Goal: Information Seeking & Learning: Check status

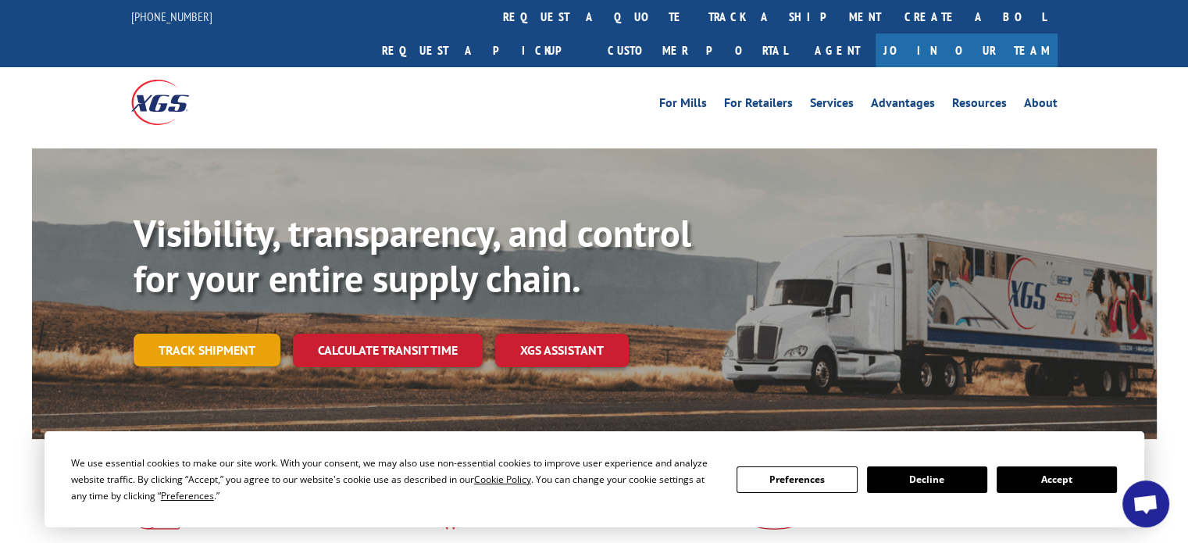
click at [220, 333] on link "Track shipment" at bounding box center [207, 349] width 147 height 33
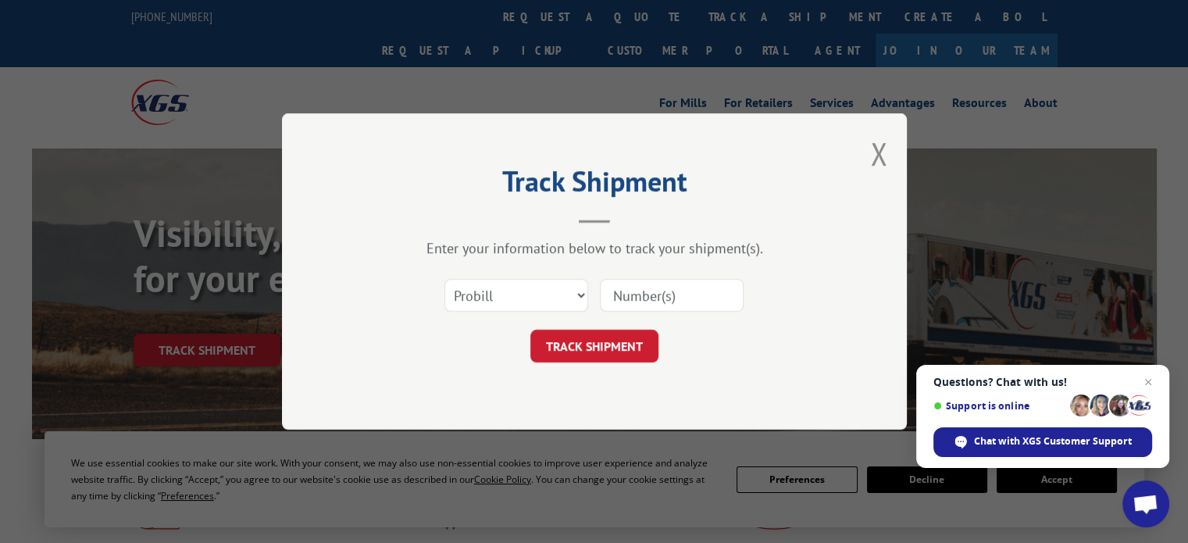
paste input "17595758"
type input "17595758"
click at [614, 337] on button "TRACK SHIPMENT" at bounding box center [594, 345] width 128 height 33
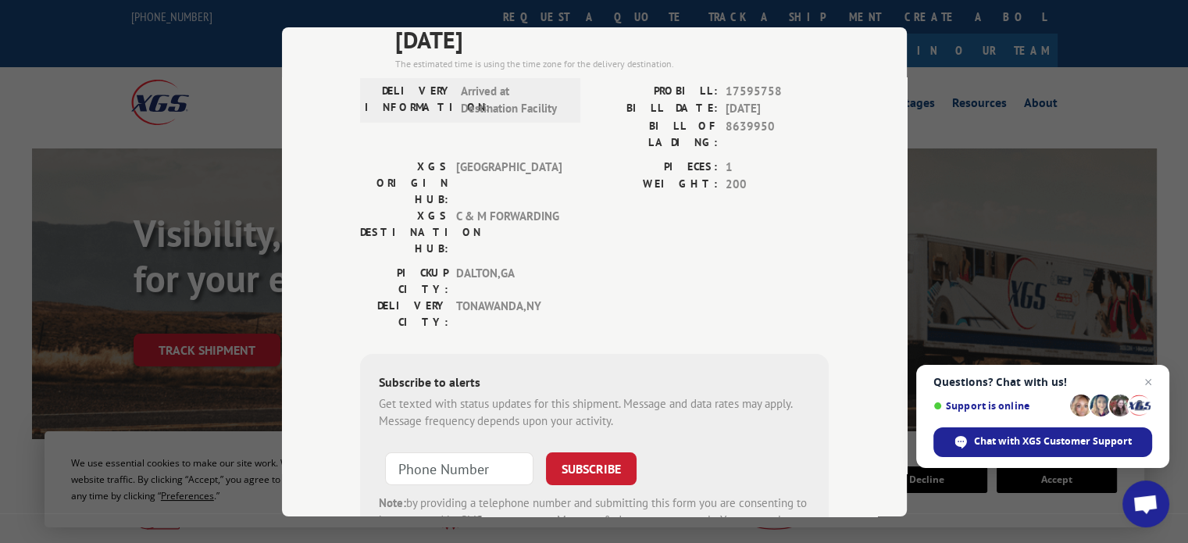
scroll to position [156, 0]
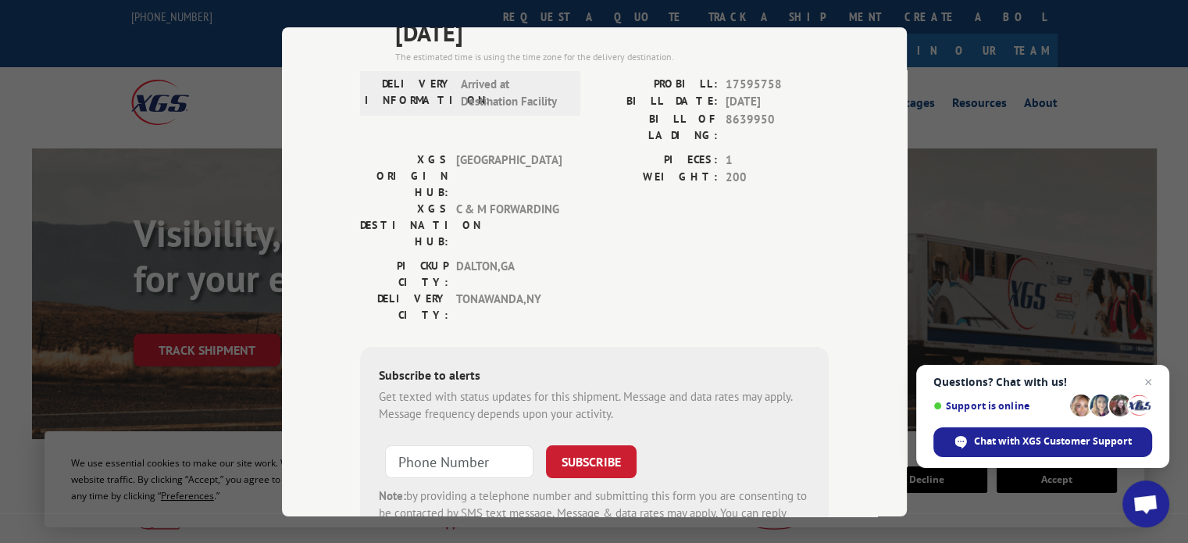
click at [703, 180] on div "PIECES: 1 WEIGHT: 200" at bounding box center [711, 204] width 234 height 106
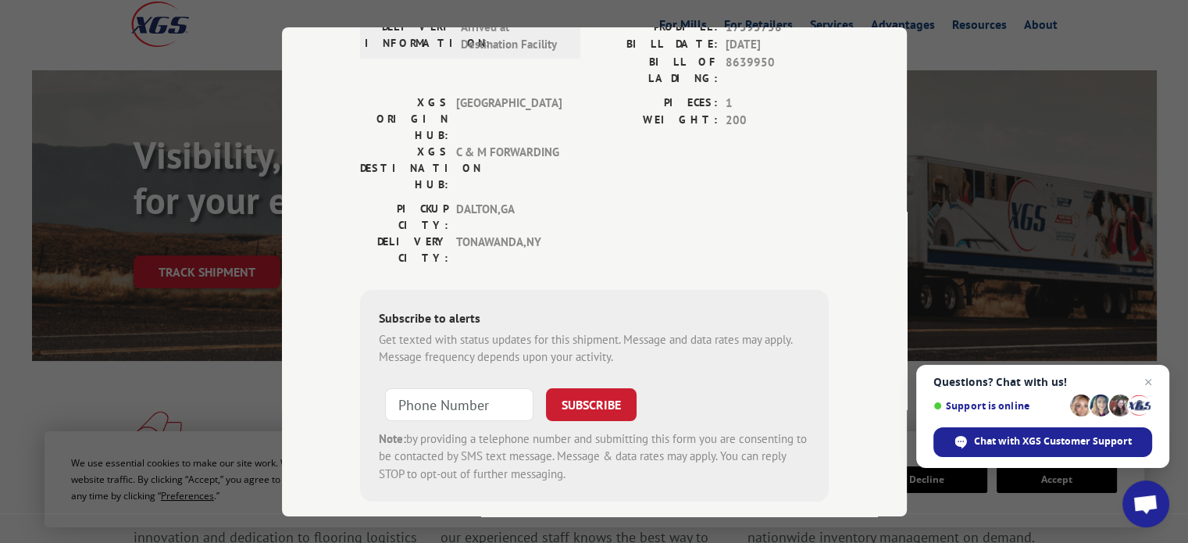
scroll to position [0, 0]
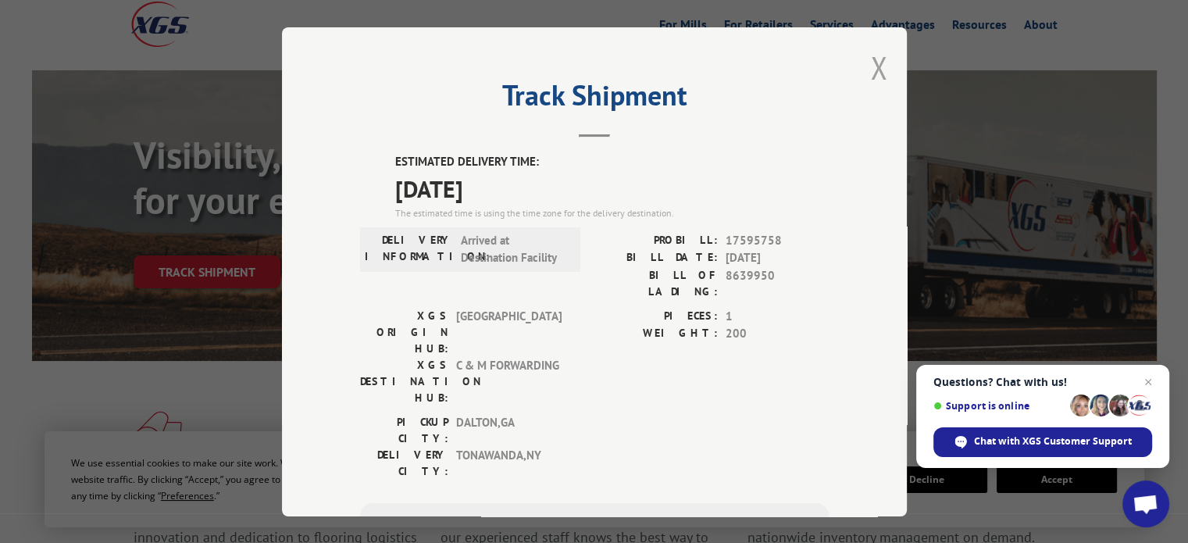
click at [871, 73] on button "Close modal" at bounding box center [878, 67] width 17 height 41
